Goal: Information Seeking & Learning: Find specific fact

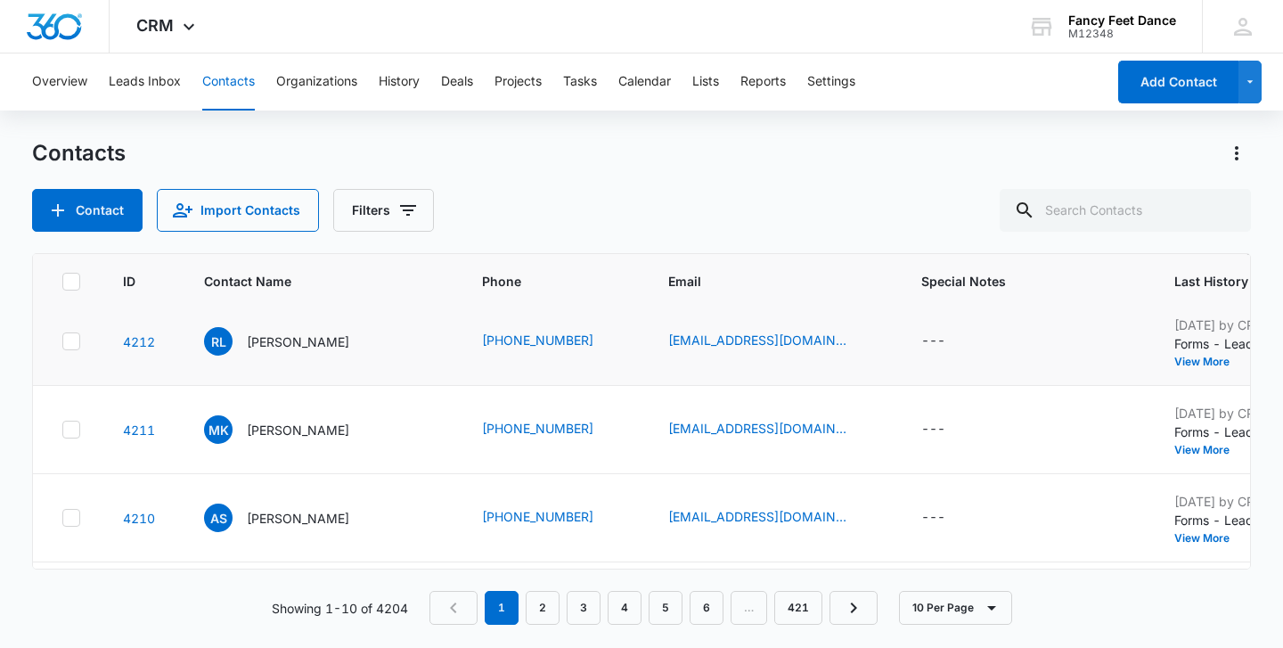
scroll to position [96, 0]
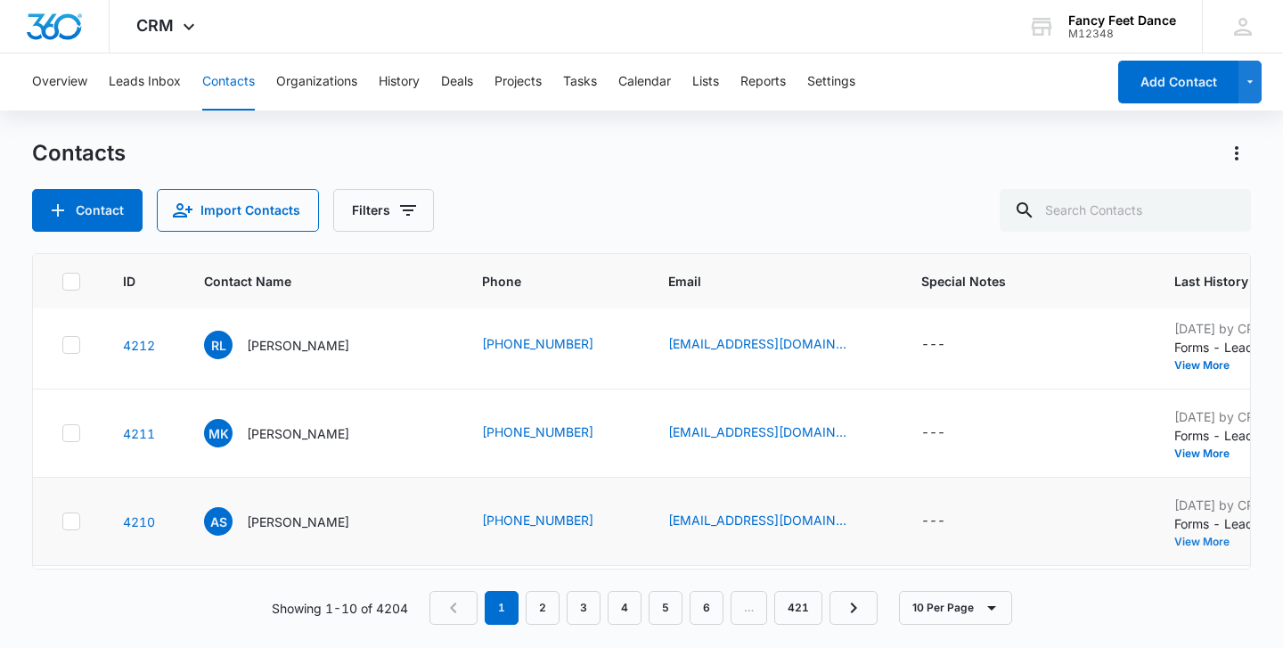
click at [1174, 542] on button "View More" at bounding box center [1208, 541] width 68 height 11
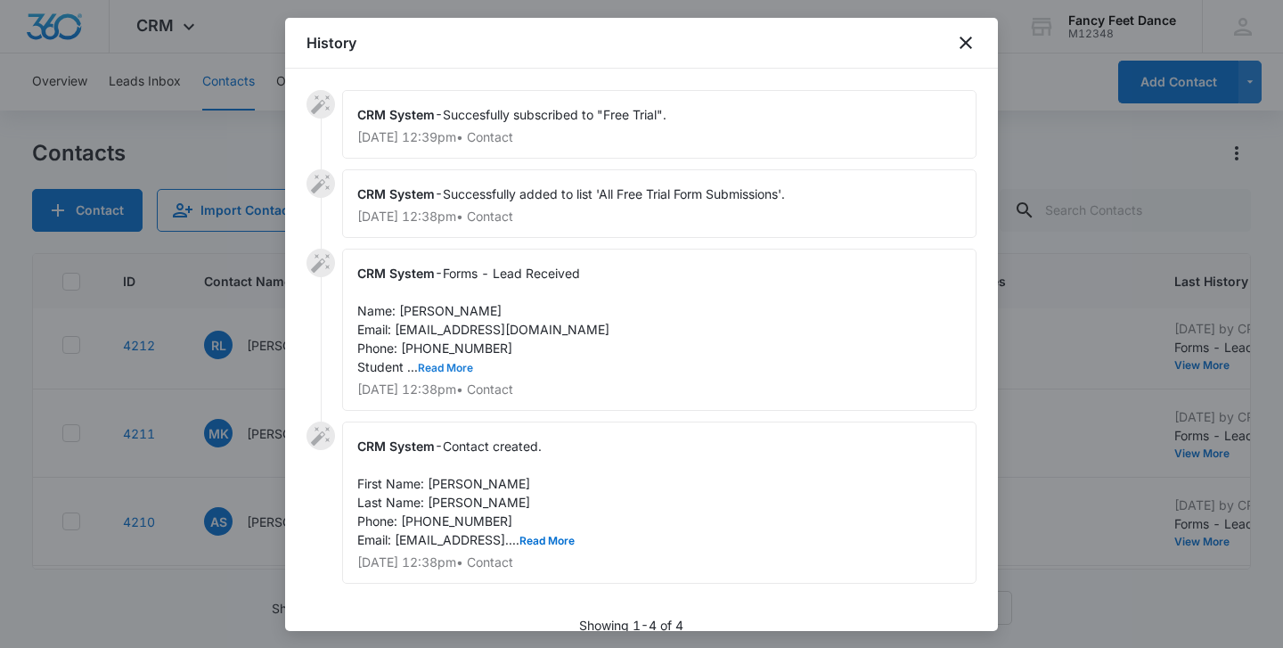
click at [442, 372] on button "Read More" at bounding box center [445, 368] width 55 height 11
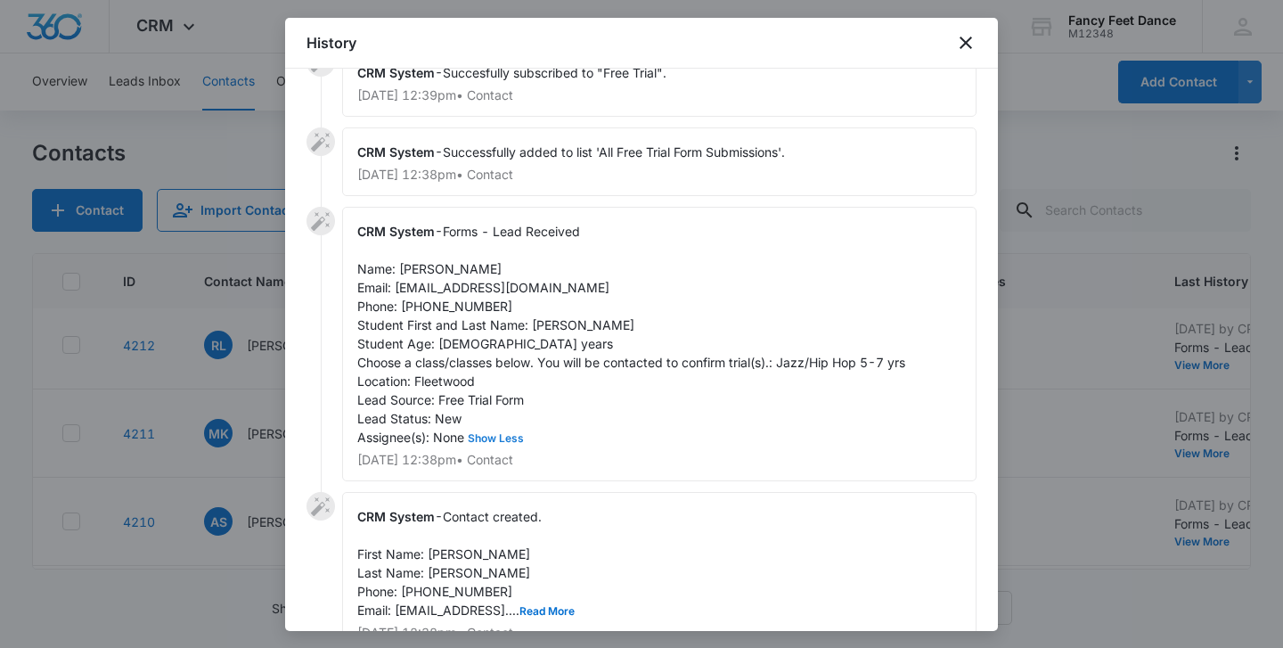
scroll to position [46, 0]
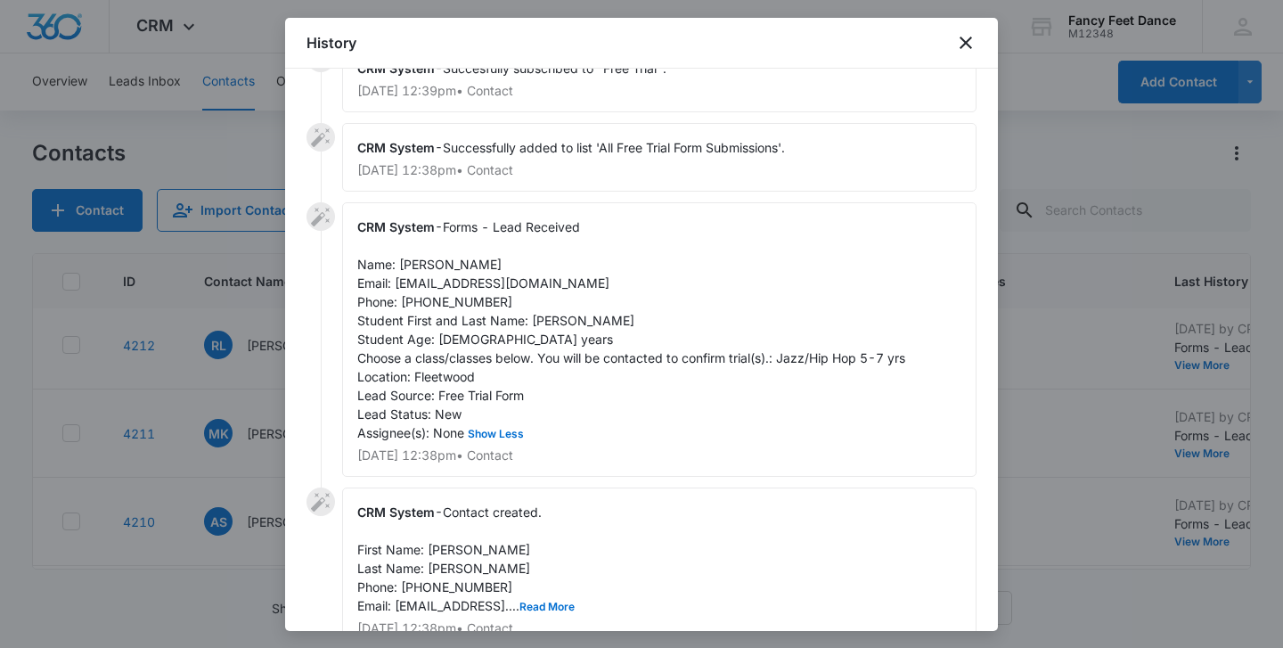
click at [399, 270] on span "Forms - Lead Received Name: [PERSON_NAME] Email: [EMAIL_ADDRESS][DOMAIN_NAME] P…" at bounding box center [631, 329] width 548 height 221
click at [403, 270] on span "Forms - Lead Received Name: [PERSON_NAME] Email: [EMAIL_ADDRESS][DOMAIN_NAME] P…" at bounding box center [631, 329] width 548 height 221
copy span "Anel"
click at [557, 312] on div "CRM System - Forms - Lead Received Name: [PERSON_NAME] Email: [EMAIL_ADDRESS][D…" at bounding box center [659, 339] width 634 height 274
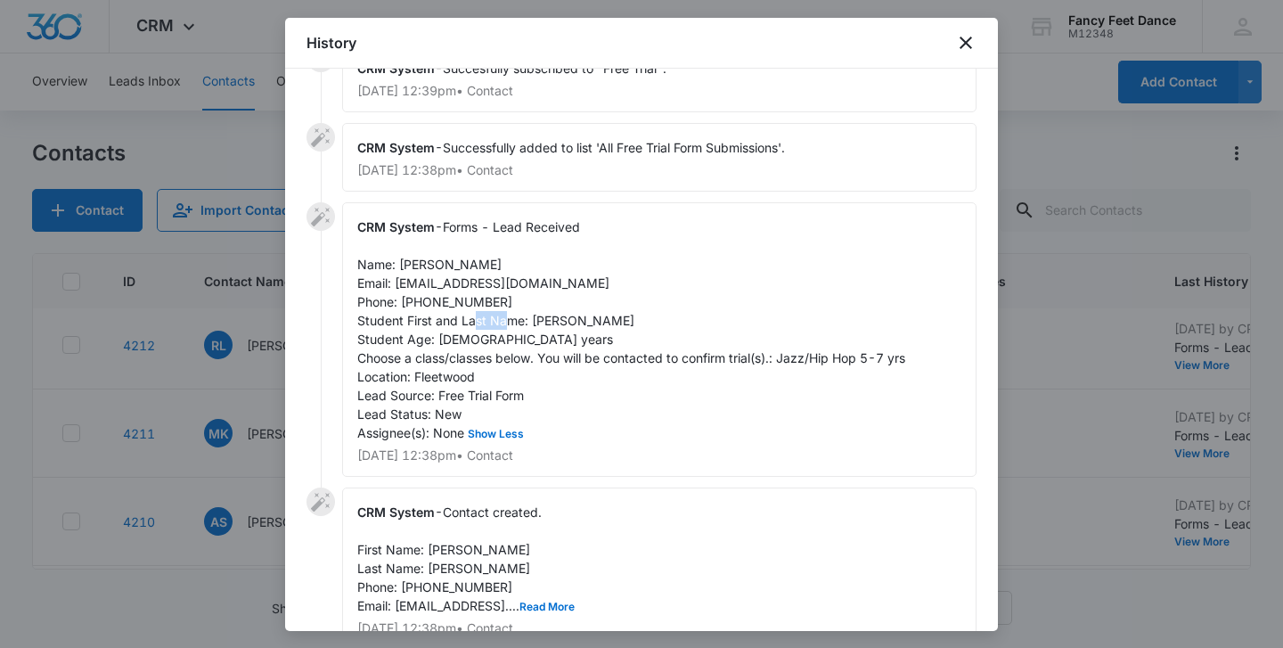
click at [557, 312] on div "CRM System - Forms - Lead Received Name: [PERSON_NAME] Email: [EMAIL_ADDRESS][D…" at bounding box center [659, 339] width 634 height 274
copy span "Grace"
drag, startPoint x: 500, startPoint y: 299, endPoint x: 401, endPoint y: 298, distance: 98.9
click at [401, 298] on div "CRM System - Forms - Lead Received Name: [PERSON_NAME] Email: [EMAIL_ADDRESS][D…" at bounding box center [659, 339] width 634 height 274
copy span "[PHONE_NUMBER]"
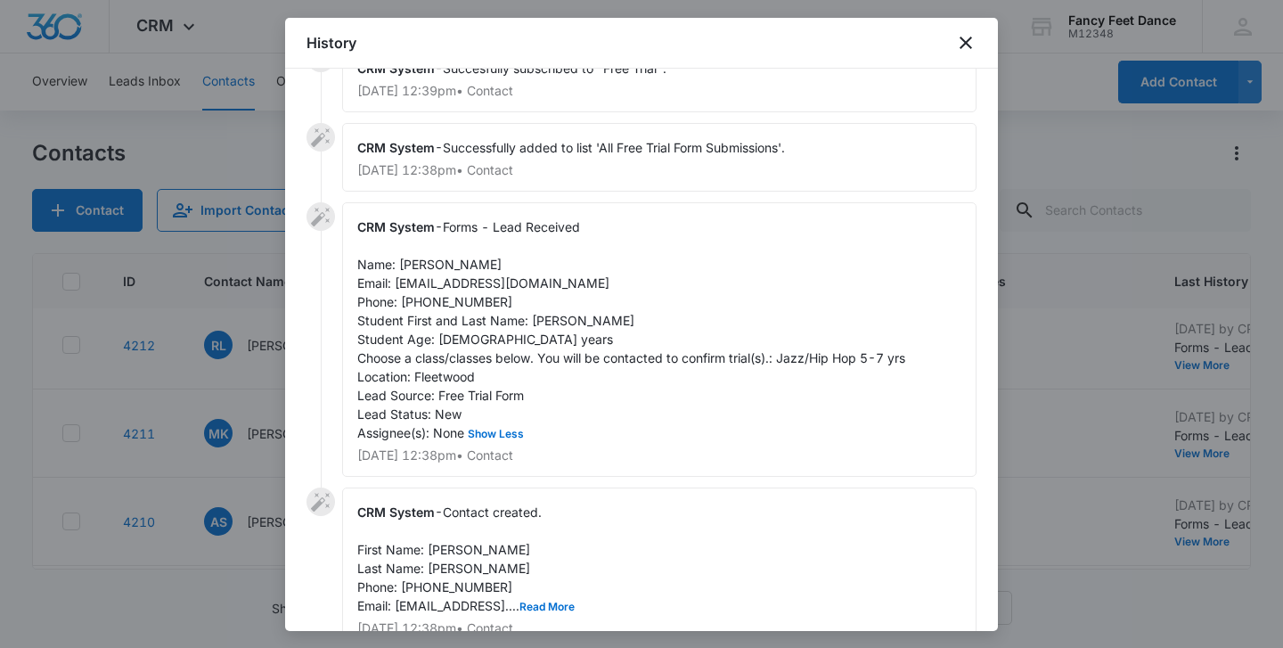
click at [163, 454] on div at bounding box center [641, 324] width 1283 height 648
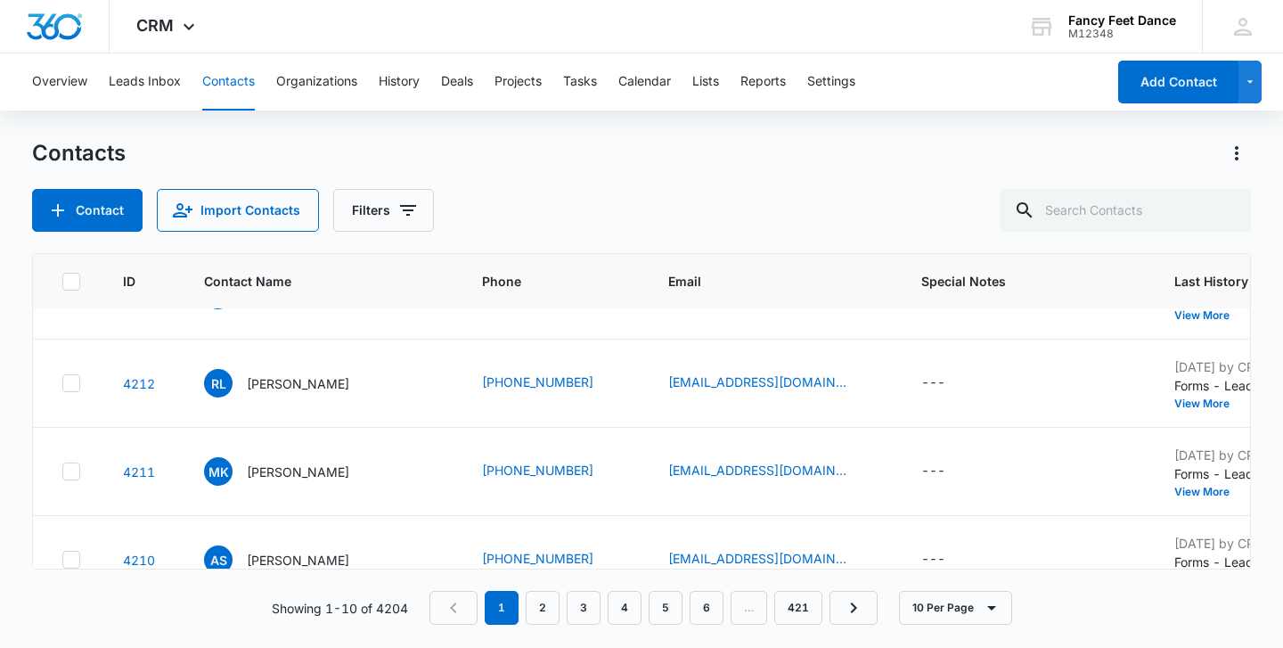
scroll to position [30, 0]
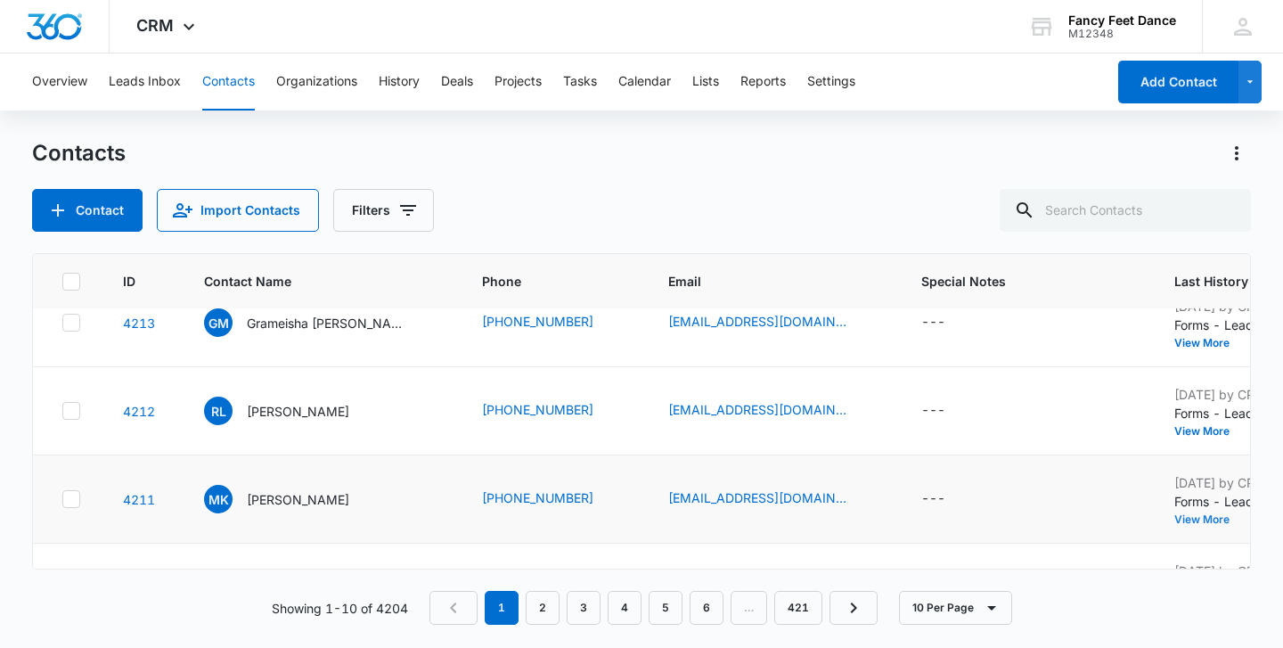
click at [1174, 517] on button "View More" at bounding box center [1208, 519] width 68 height 11
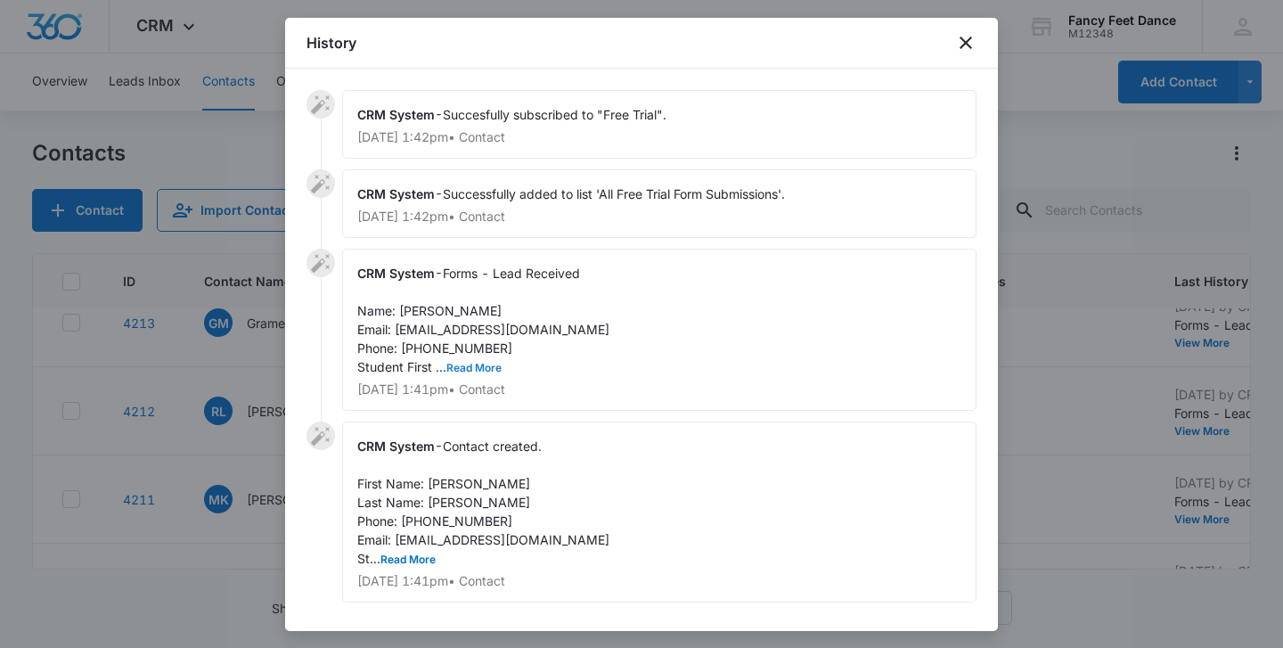
click at [485, 363] on button "Read More" at bounding box center [473, 368] width 55 height 11
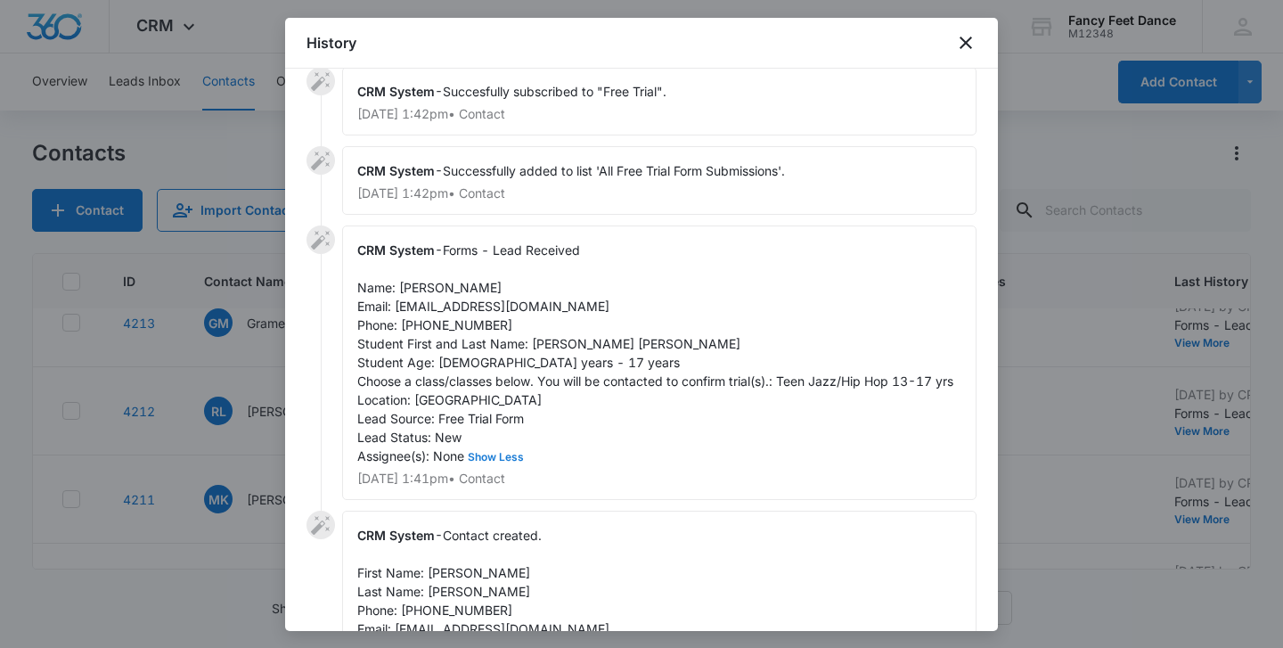
scroll to position [27, 0]
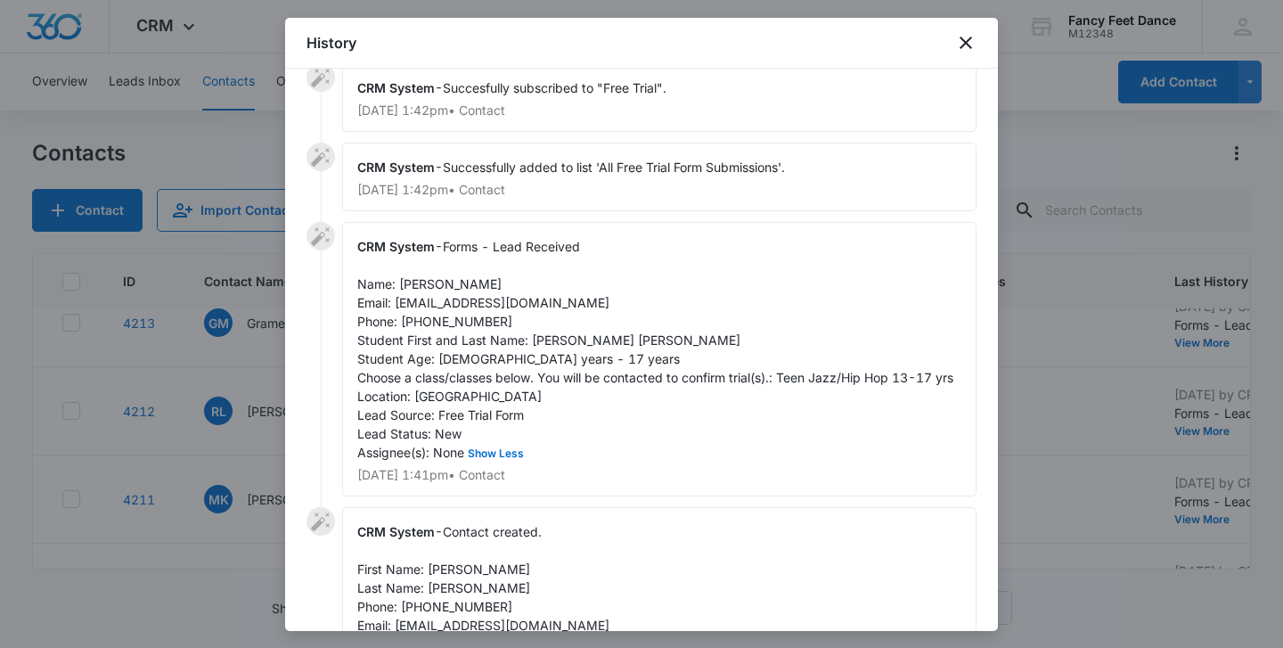
click at [548, 340] on span "Forms - Lead Received Name: [PERSON_NAME] Email: [EMAIL_ADDRESS][DOMAIN_NAME] P…" at bounding box center [655, 349] width 596 height 221
copy span "[PERSON_NAME]"
click at [421, 291] on div "CRM System - Forms - Lead Received Name: [PERSON_NAME] Email: [EMAIL_ADDRESS][D…" at bounding box center [659, 359] width 634 height 274
click at [421, 290] on span "Forms - Lead Received Name: [PERSON_NAME] Email: [EMAIL_ADDRESS][DOMAIN_NAME] P…" at bounding box center [655, 349] width 596 height 221
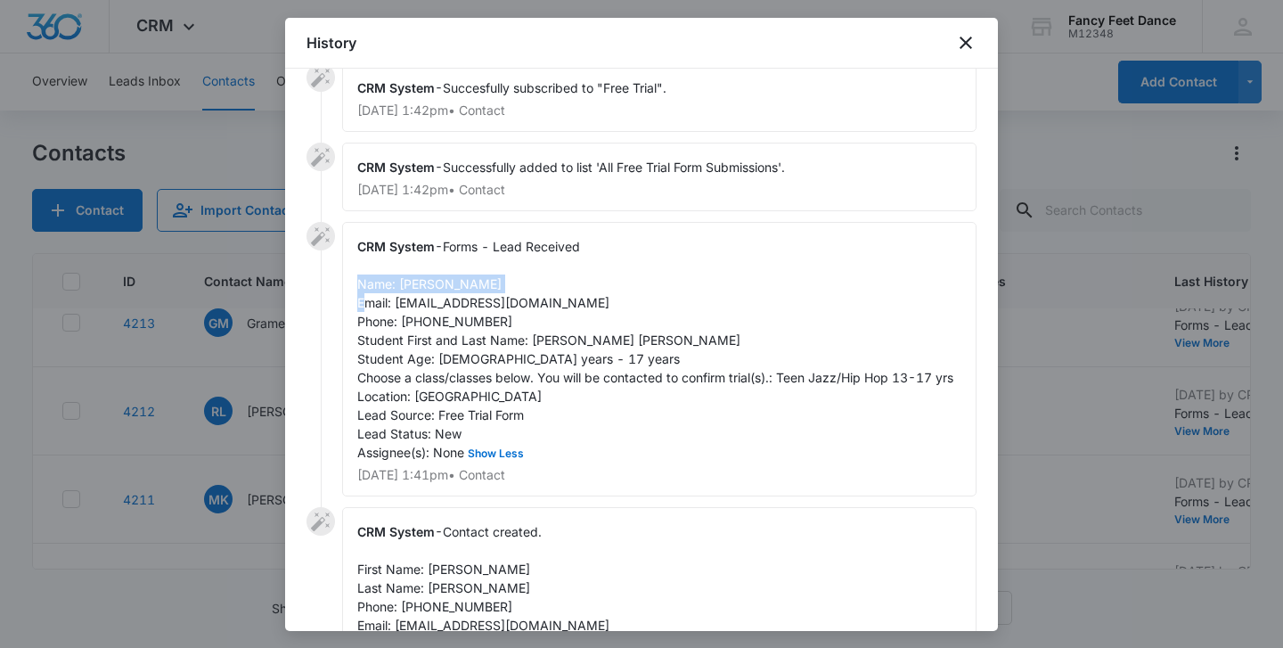
click at [421, 290] on span "Forms - Lead Received Name: [PERSON_NAME] Email: [EMAIL_ADDRESS][DOMAIN_NAME] P…" at bounding box center [655, 349] width 596 height 221
click at [432, 273] on div "CRM System - Forms - Lead Received Name: [PERSON_NAME] Email: [EMAIL_ADDRESS][D…" at bounding box center [659, 359] width 634 height 274
click at [431, 280] on span "Forms - Lead Received Name: [PERSON_NAME] Email: [EMAIL_ADDRESS][DOMAIN_NAME] P…" at bounding box center [655, 349] width 596 height 221
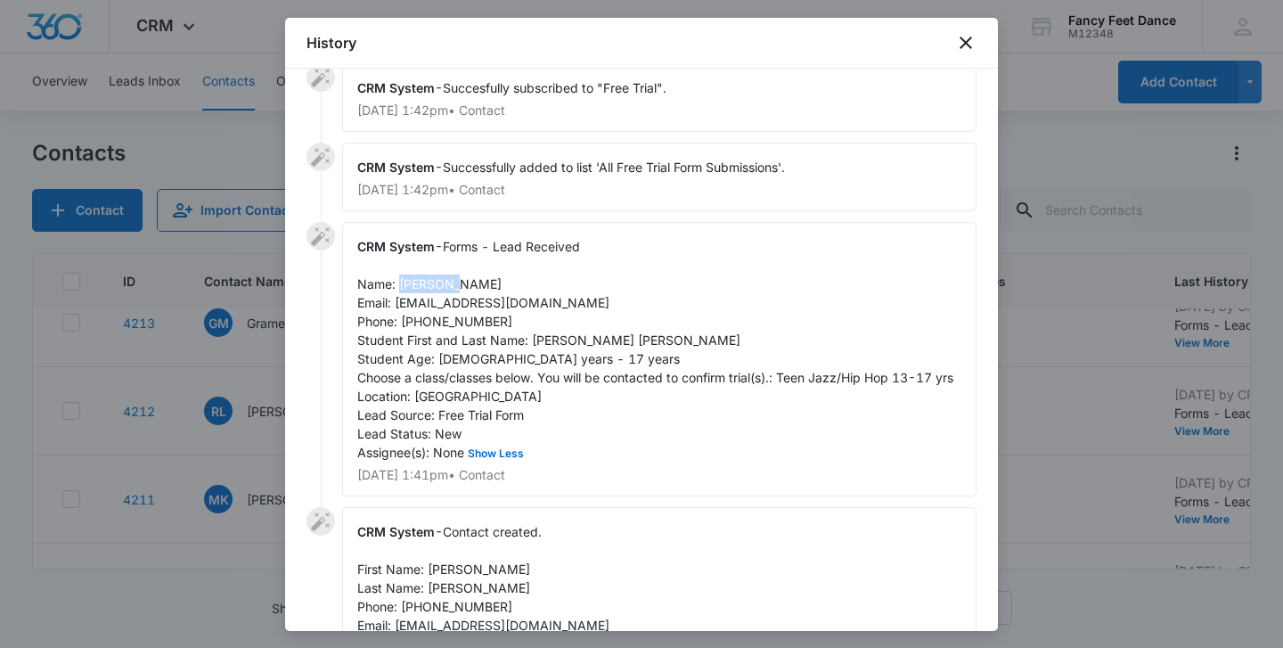
copy span "[PERSON_NAME]"
click at [446, 325] on span "Forms - Lead Received Name: [PERSON_NAME] Email: [EMAIL_ADDRESS][DOMAIN_NAME] P…" at bounding box center [655, 349] width 596 height 221
click at [445, 325] on span "Forms - Lead Received Name: [PERSON_NAME] Email: [EMAIL_ADDRESS][DOMAIN_NAME] P…" at bounding box center [655, 349] width 596 height 221
copy span "0"
click at [468, 319] on span "Forms - Lead Received Name: [PERSON_NAME] Email: [EMAIL_ADDRESS][DOMAIN_NAME] P…" at bounding box center [655, 349] width 596 height 221
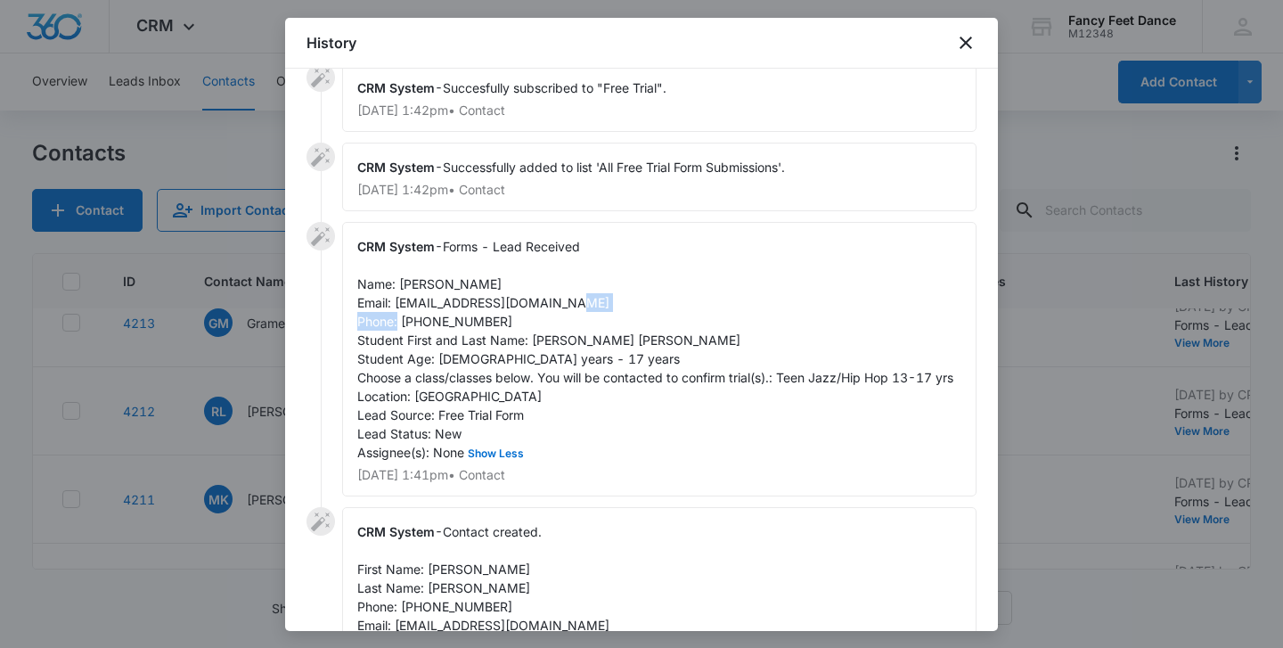
click at [468, 319] on span "Forms - Lead Received Name: [PERSON_NAME] Email: [EMAIL_ADDRESS][DOMAIN_NAME] P…" at bounding box center [655, 349] width 596 height 221
copy span "6178400122"
click at [311, 403] on div "CRM System - Forms - Lead Received Name: [PERSON_NAME] Email: [EMAIL_ADDRESS][D…" at bounding box center [642, 364] width 670 height 285
click at [239, 411] on div at bounding box center [641, 324] width 1283 height 648
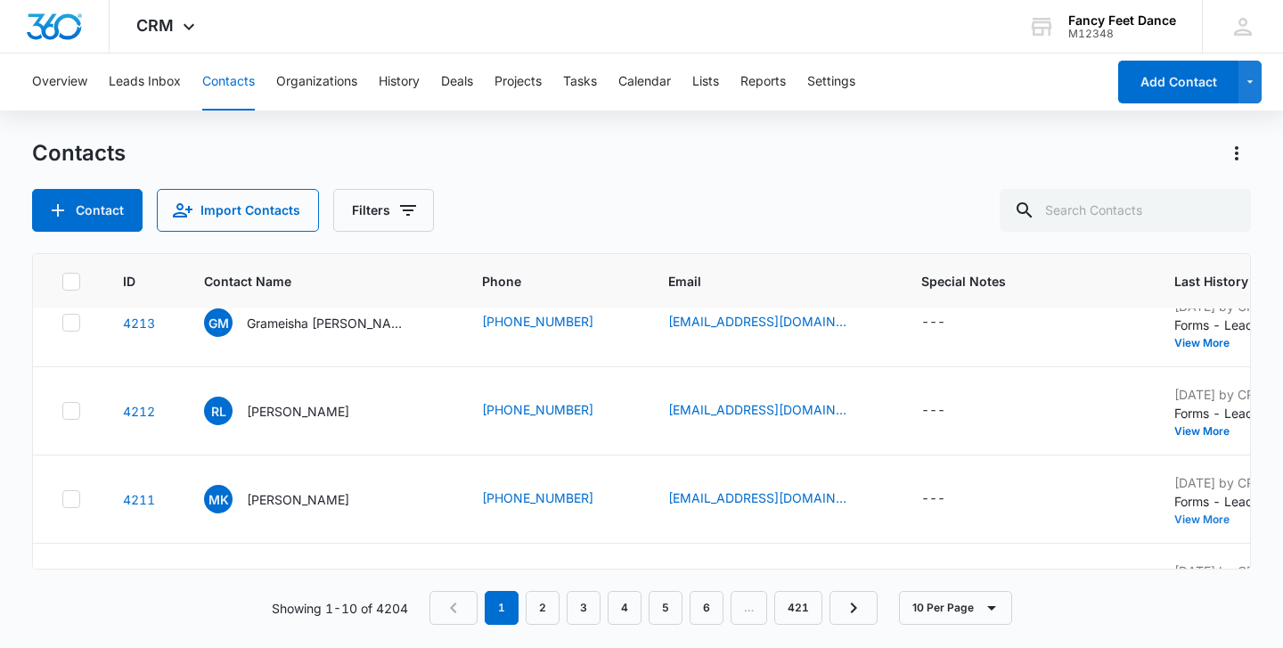
scroll to position [0, 0]
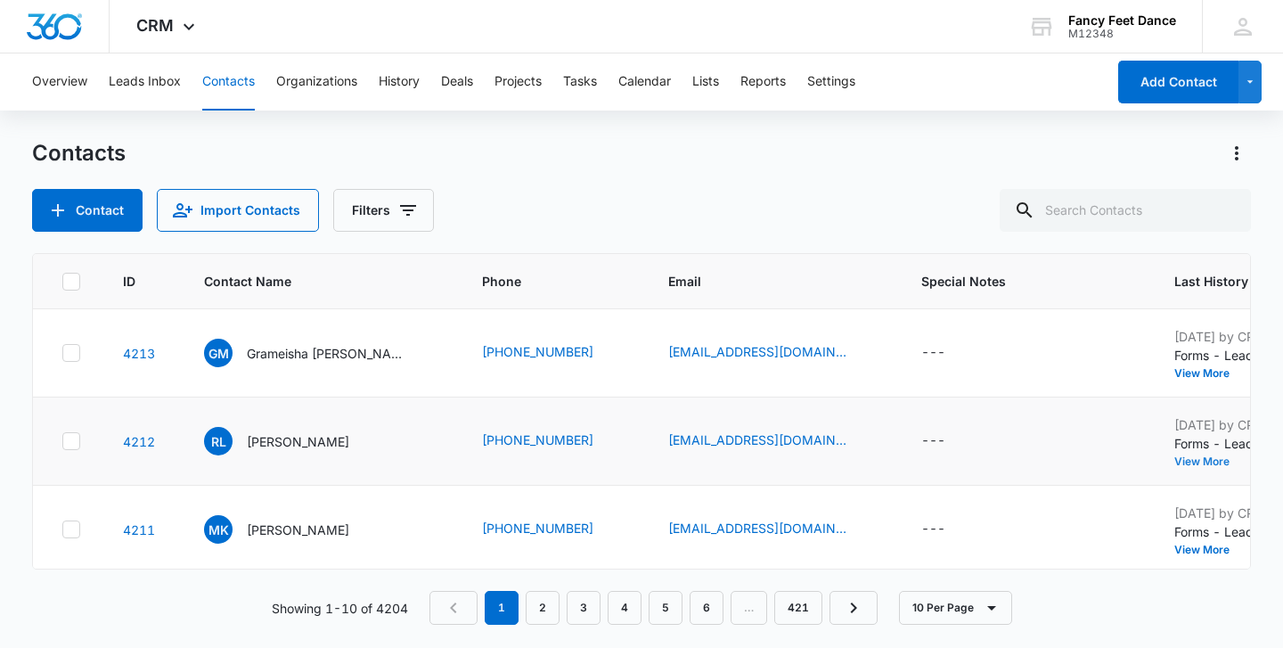
click at [1174, 466] on button "View More" at bounding box center [1208, 461] width 68 height 11
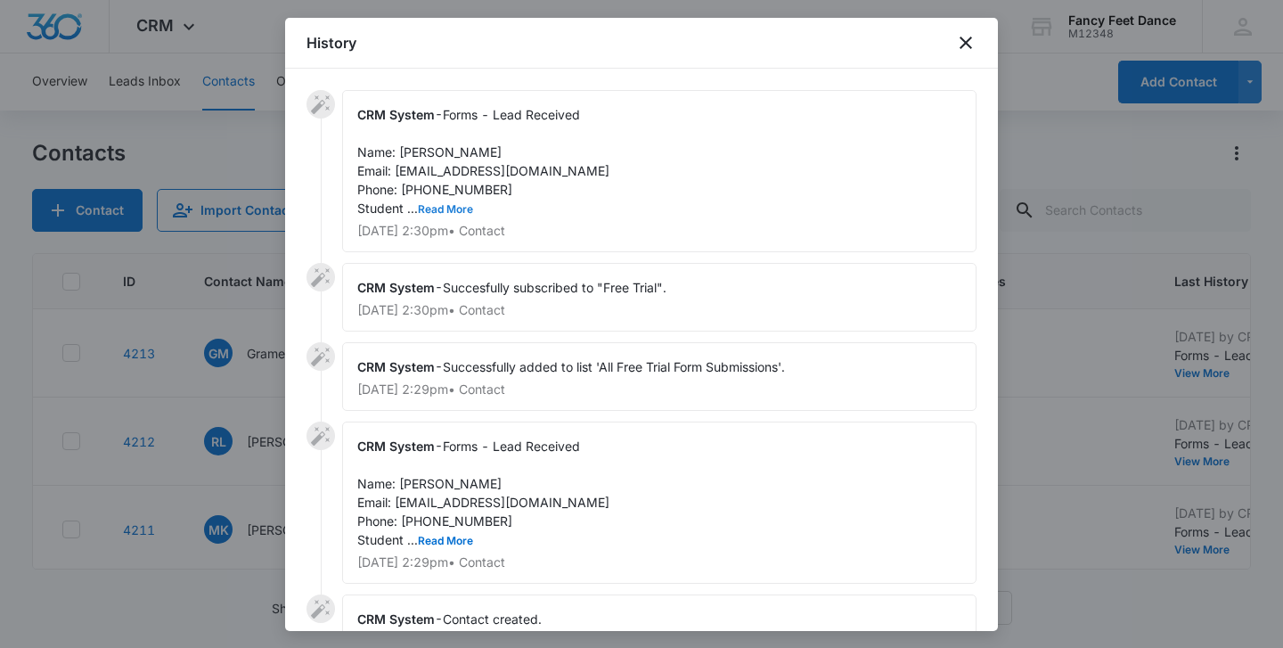
click at [441, 211] on button "Read More" at bounding box center [445, 209] width 55 height 11
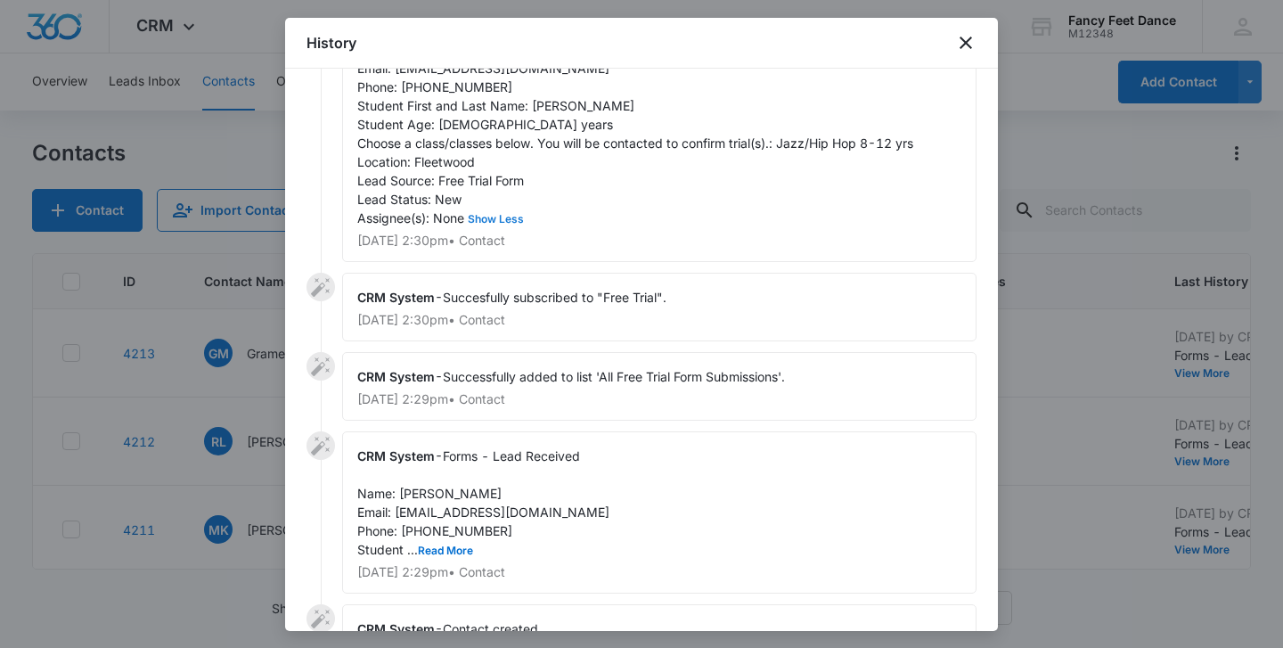
scroll to position [143, 0]
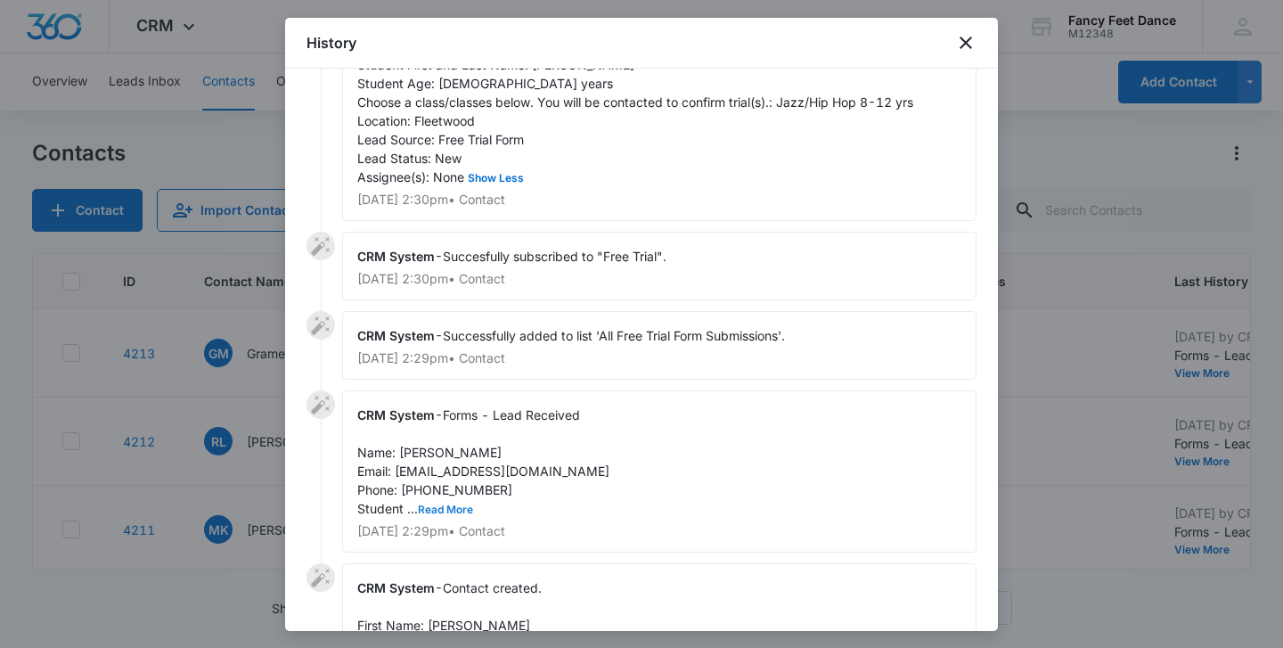
click at [447, 508] on button "Read More" at bounding box center [445, 509] width 55 height 11
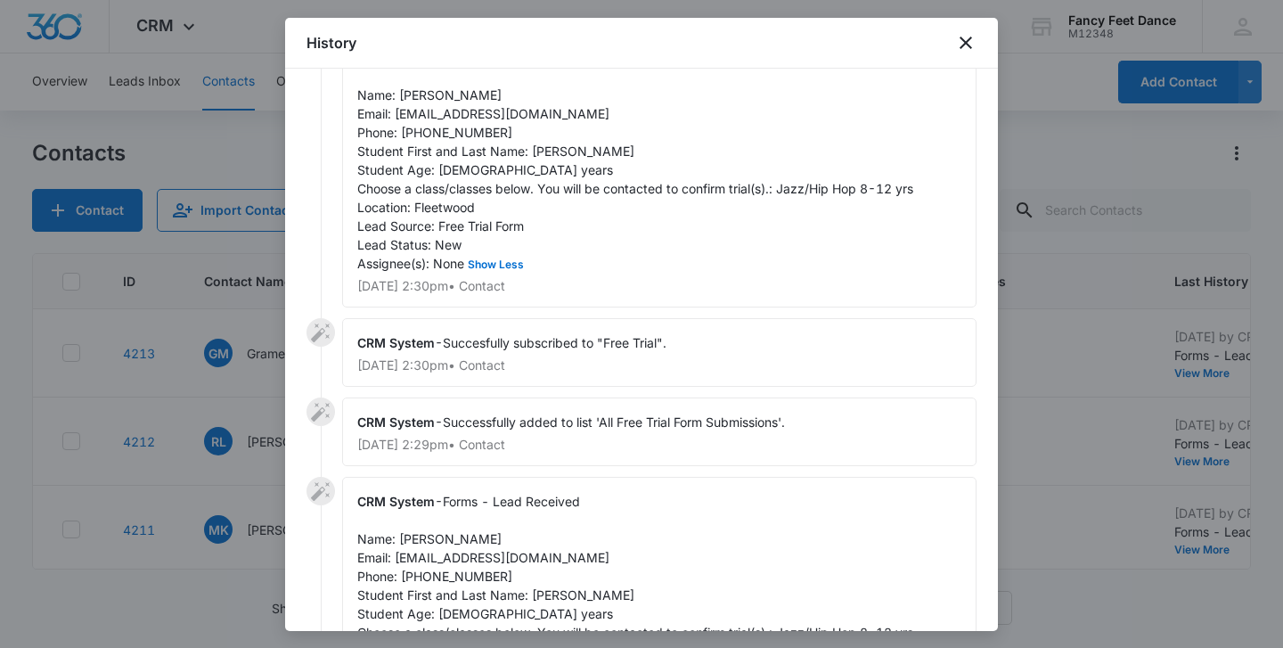
scroll to position [0, 0]
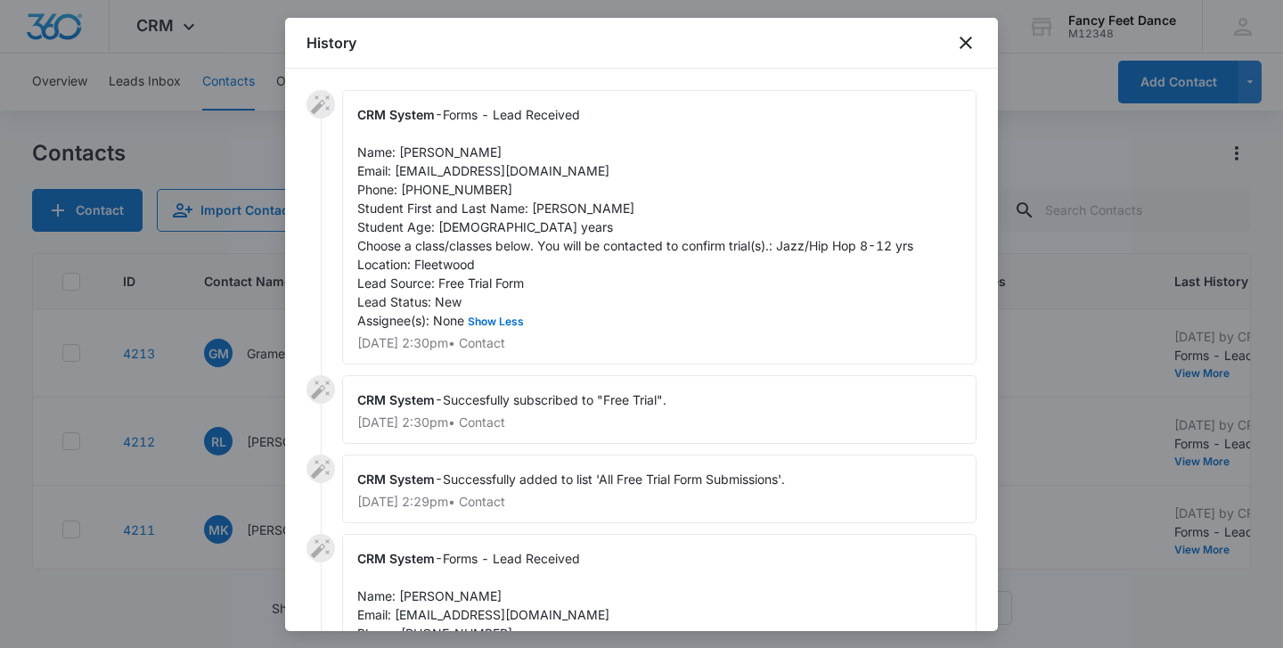
click at [544, 204] on span "Forms - Lead Received Name: [PERSON_NAME] Email: [EMAIL_ADDRESS][DOMAIN_NAME] P…" at bounding box center [635, 217] width 556 height 221
copy span "[PERSON_NAME]"
click at [430, 160] on div "CRM System - Forms - Lead Received Name: [PERSON_NAME] Email: [EMAIL_ADDRESS][D…" at bounding box center [659, 227] width 634 height 274
click at [430, 156] on span "Forms - Lead Received Name: [PERSON_NAME] Email: [EMAIL_ADDRESS][DOMAIN_NAME] P…" at bounding box center [635, 217] width 556 height 221
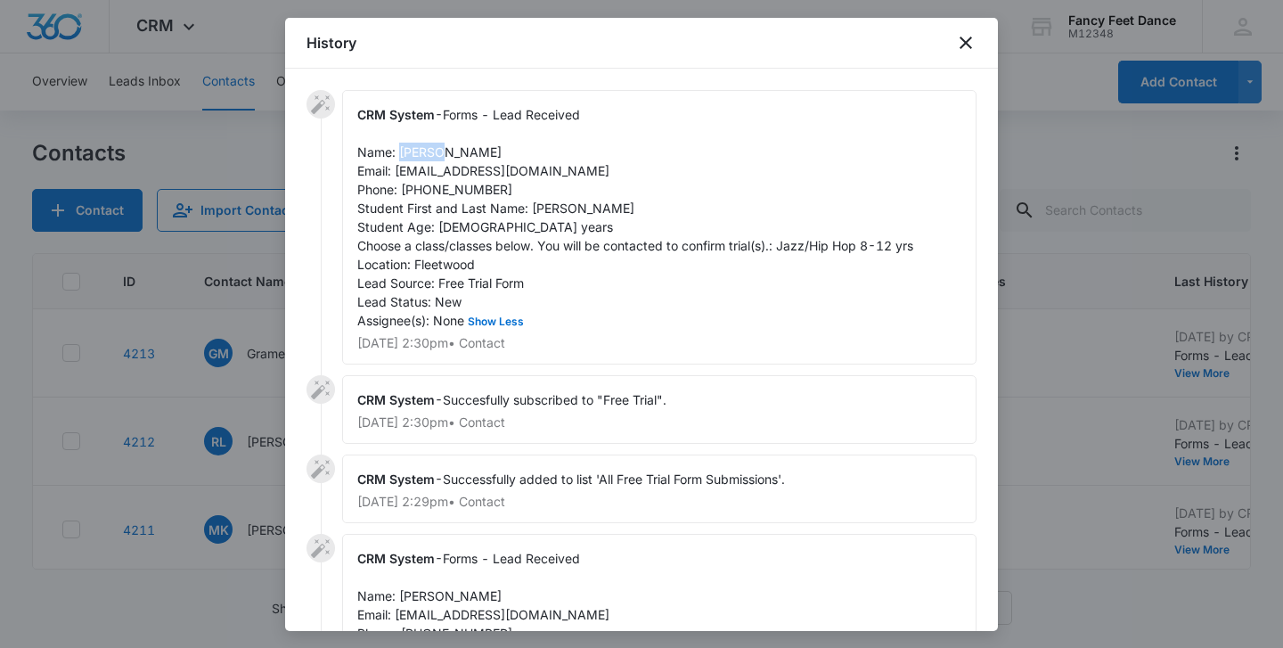
click at [430, 156] on span "Forms - Lead Received Name: [PERSON_NAME] Email: [EMAIL_ADDRESS][DOMAIN_NAME] P…" at bounding box center [635, 217] width 556 height 221
copy span "Raheem"
click at [440, 189] on span "Forms - Lead Received Name: [PERSON_NAME] Email: [EMAIL_ADDRESS][DOMAIN_NAME] P…" at bounding box center [635, 217] width 556 height 221
click at [439, 189] on span "Forms - Lead Received Name: [PERSON_NAME] Email: [EMAIL_ADDRESS][DOMAIN_NAME] P…" at bounding box center [635, 217] width 556 height 221
copy span "9293559863"
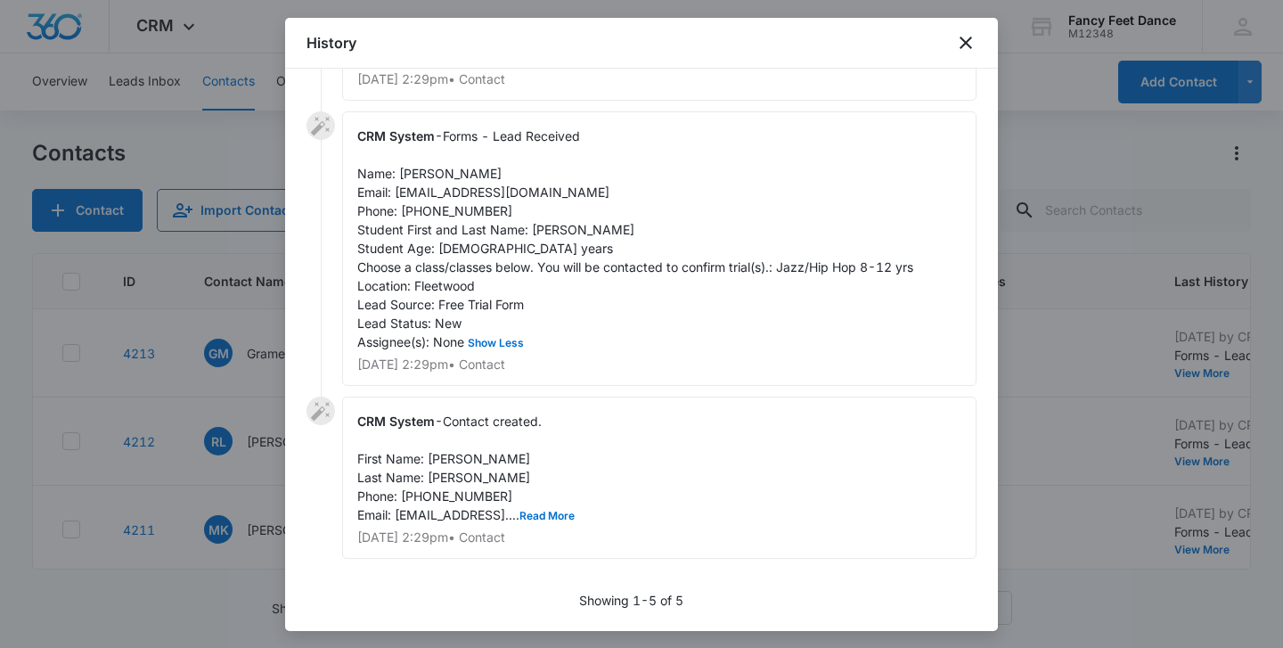
scroll to position [417, 0]
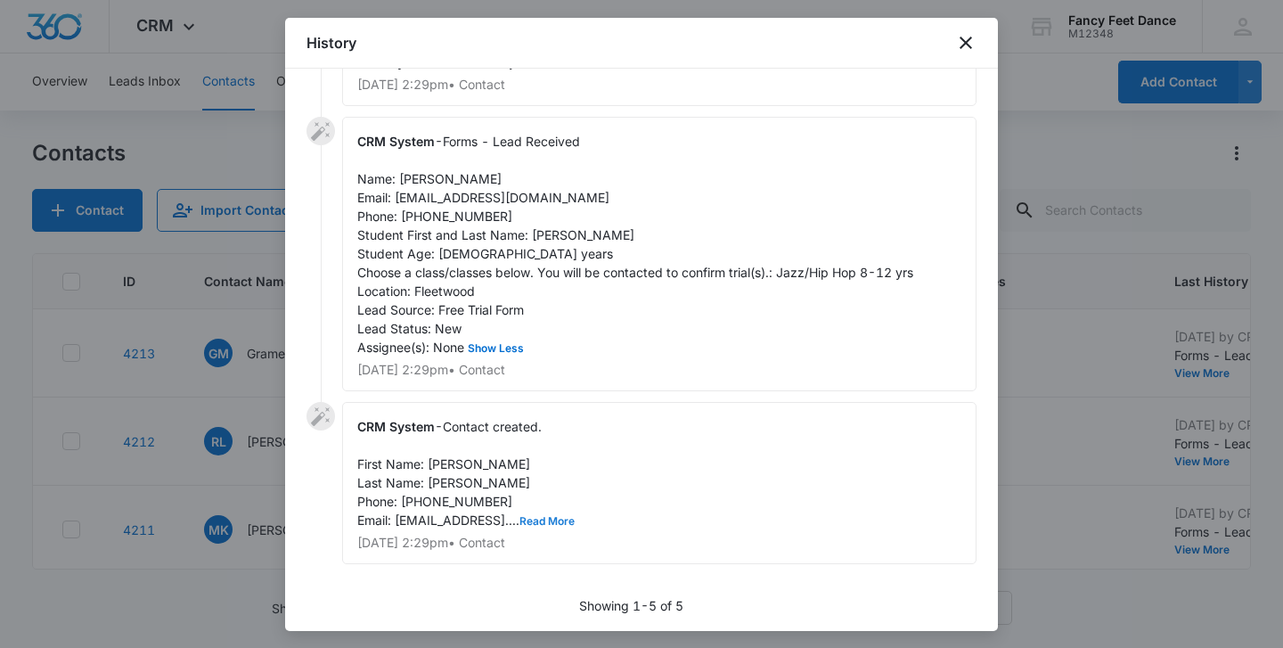
click at [555, 520] on button "Read More" at bounding box center [547, 521] width 55 height 11
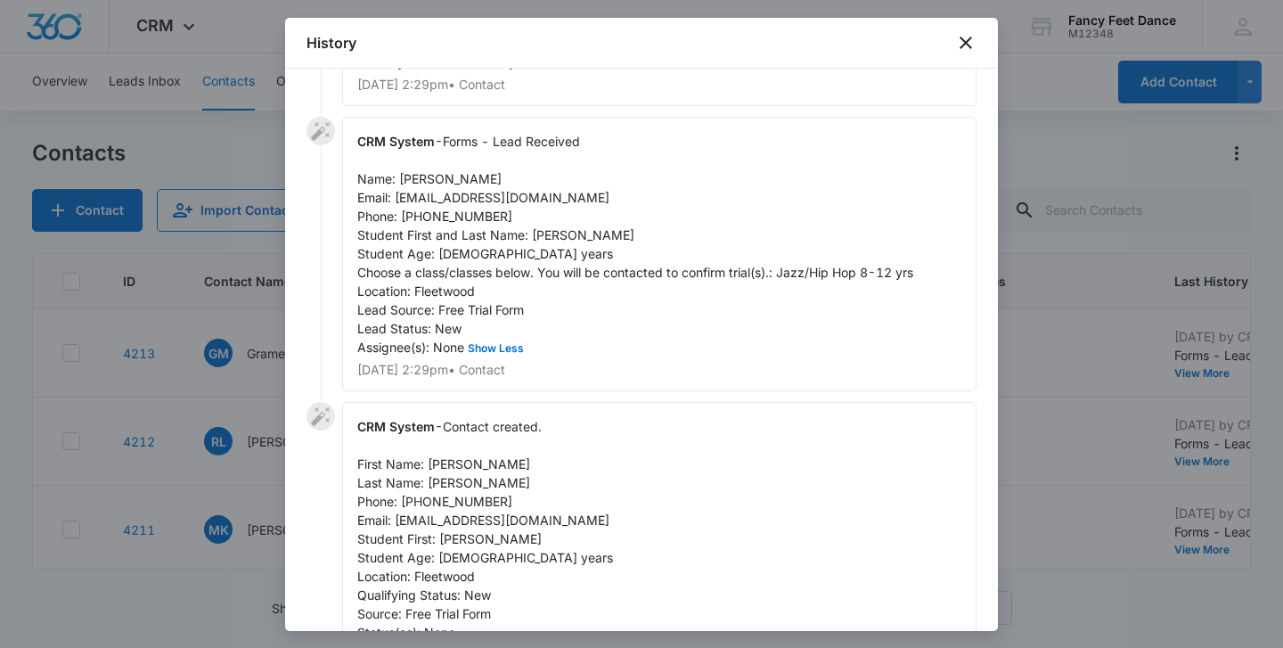
scroll to position [0, 0]
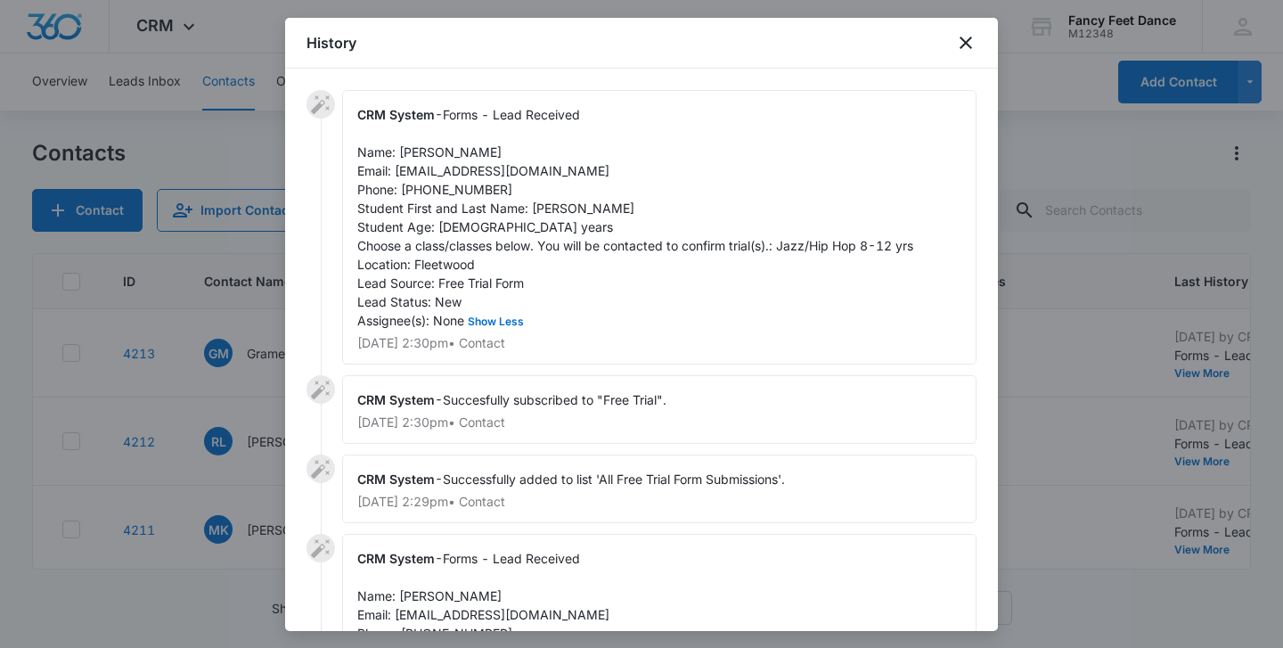
click at [130, 424] on div at bounding box center [641, 324] width 1283 height 648
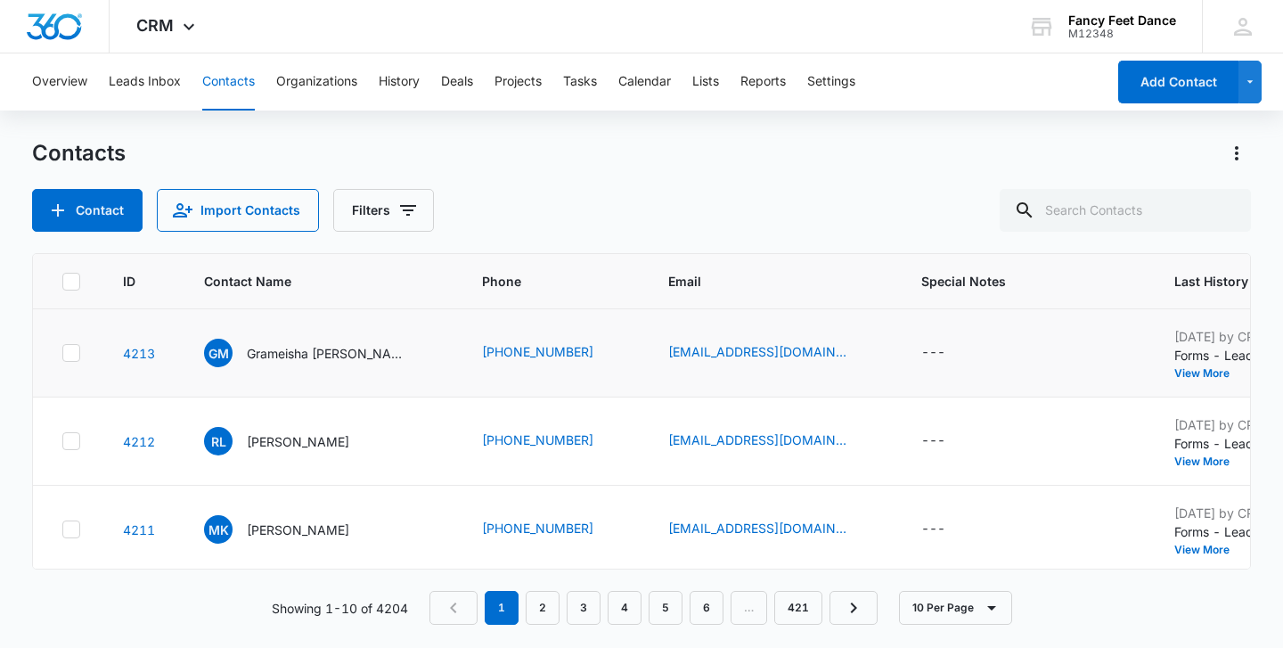
click at [1153, 381] on td "[DATE] by CRM System Forms - Lead Received Name: Grameisha [PERSON_NAME] Email:…" at bounding box center [1286, 353] width 266 height 88
click at [1174, 374] on button "View More" at bounding box center [1208, 373] width 68 height 11
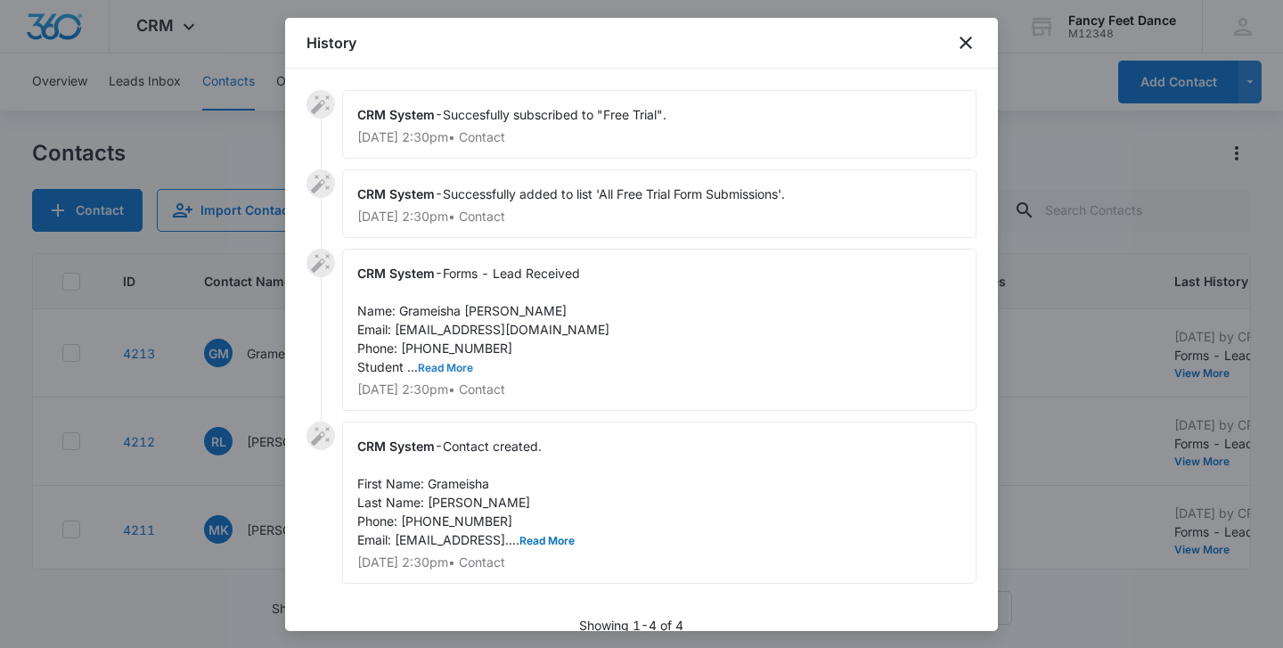
click at [435, 370] on button "Read More" at bounding box center [445, 368] width 55 height 11
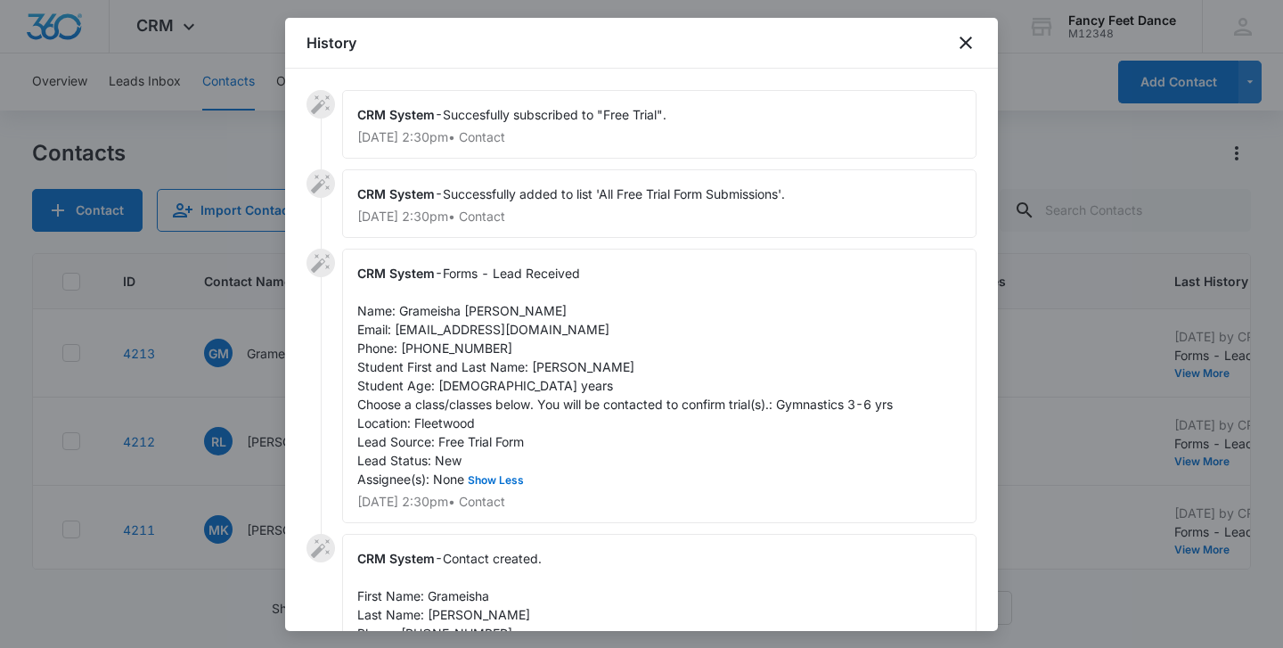
click at [543, 365] on span "Forms - Lead Received Name: Grameisha [PERSON_NAME] Email: [EMAIL_ADDRESS][DOMA…" at bounding box center [625, 376] width 536 height 221
click at [411, 312] on span "Forms - Lead Received Name: Grameisha [PERSON_NAME] Email: [EMAIL_ADDRESS][DOMA…" at bounding box center [625, 376] width 536 height 221
click at [411, 311] on span "Forms - Lead Received Name: Grameisha [PERSON_NAME] Email: [EMAIL_ADDRESS][DOMA…" at bounding box center [625, 376] width 536 height 221
click at [450, 341] on span "Forms - Lead Received Name: Grameisha [PERSON_NAME] Email: [EMAIL_ADDRESS][DOMA…" at bounding box center [625, 376] width 536 height 221
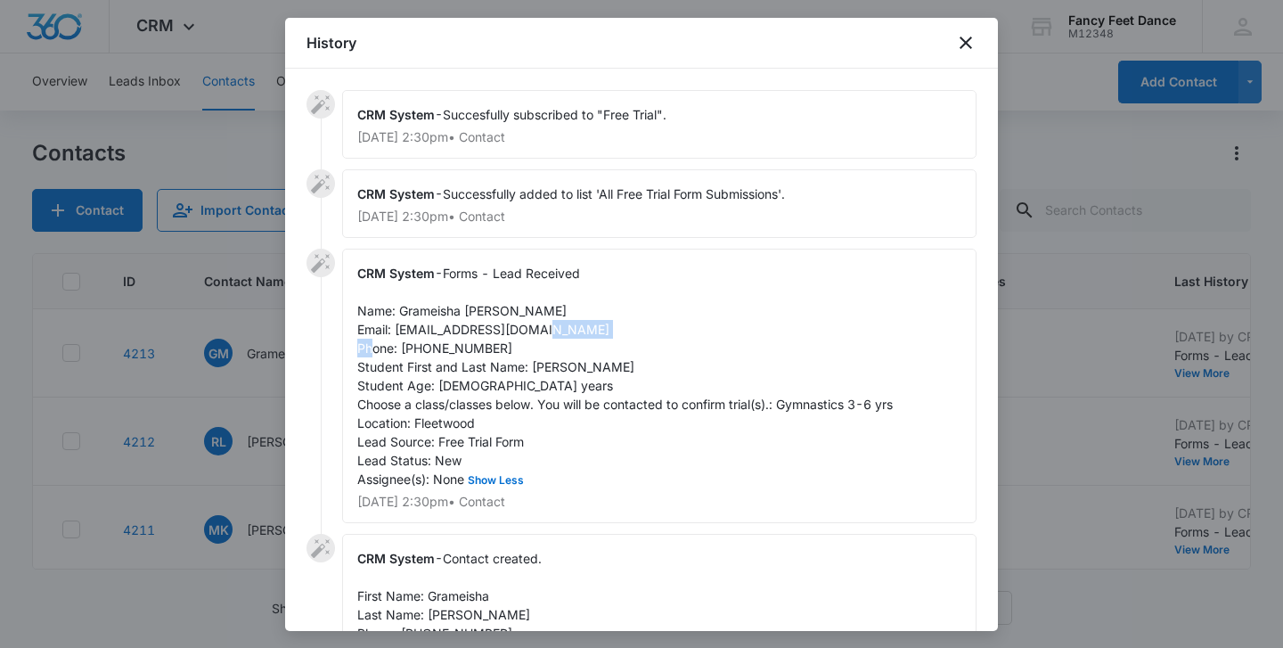
click at [450, 341] on span "Forms - Lead Received Name: Grameisha [PERSON_NAME] Email: [EMAIL_ADDRESS][DOMA…" at bounding box center [625, 376] width 536 height 221
click at [240, 404] on div at bounding box center [641, 324] width 1283 height 648
